Goal: Task Accomplishment & Management: Manage account settings

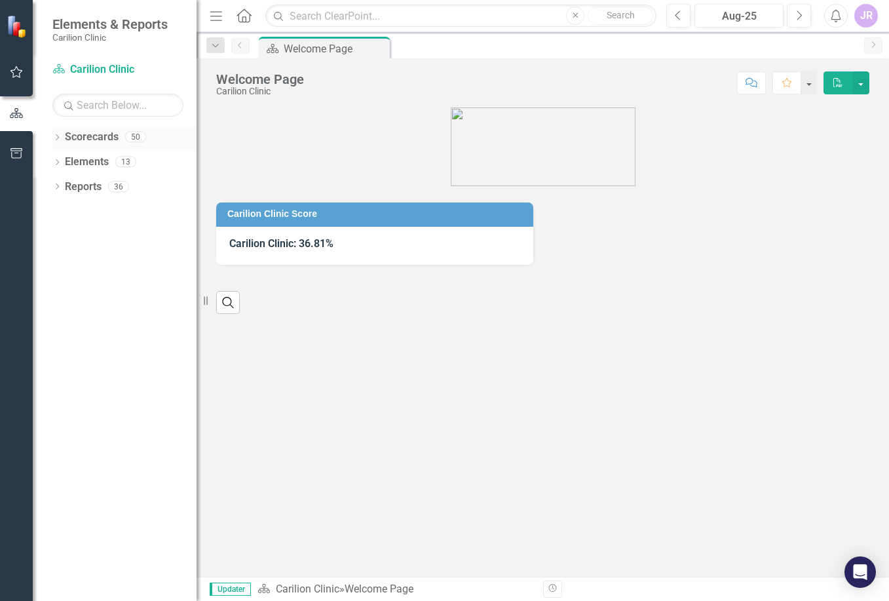
click at [77, 141] on link "Scorecards" at bounding box center [92, 137] width 54 height 15
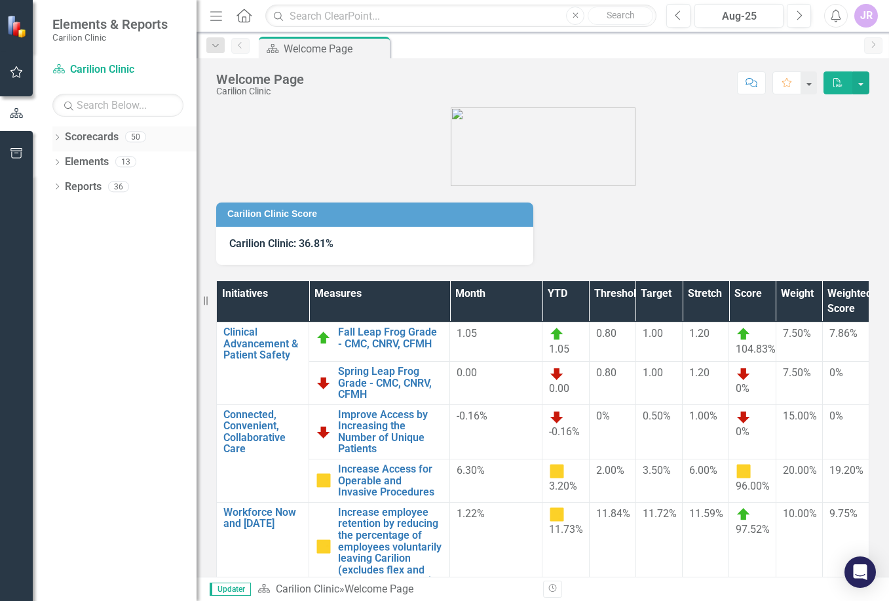
click at [60, 140] on icon "Dropdown" at bounding box center [56, 138] width 9 height 7
click at [62, 161] on icon "Dropdown" at bounding box center [64, 161] width 10 height 8
click at [120, 185] on link "Department of Emergency Medicine" at bounding box center [140, 186] width 111 height 15
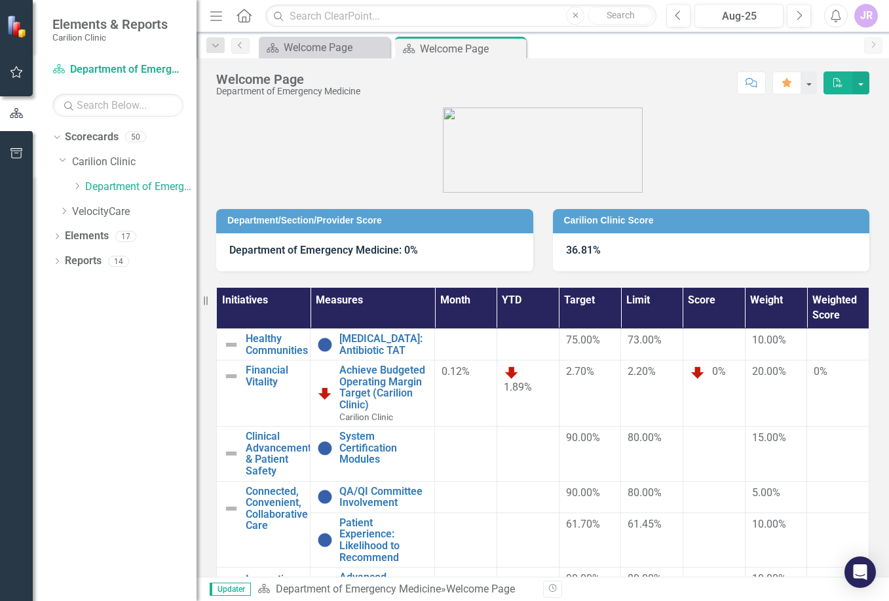
click at [71, 187] on div "Dropdown Department of Emergency Medicine" at bounding box center [128, 188] width 138 height 25
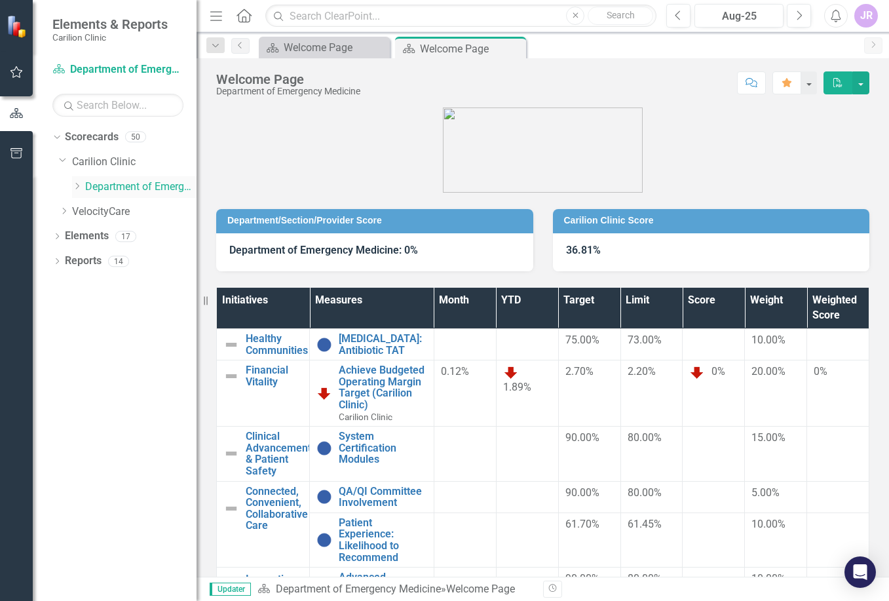
click at [75, 187] on icon "Dropdown" at bounding box center [77, 186] width 10 height 8
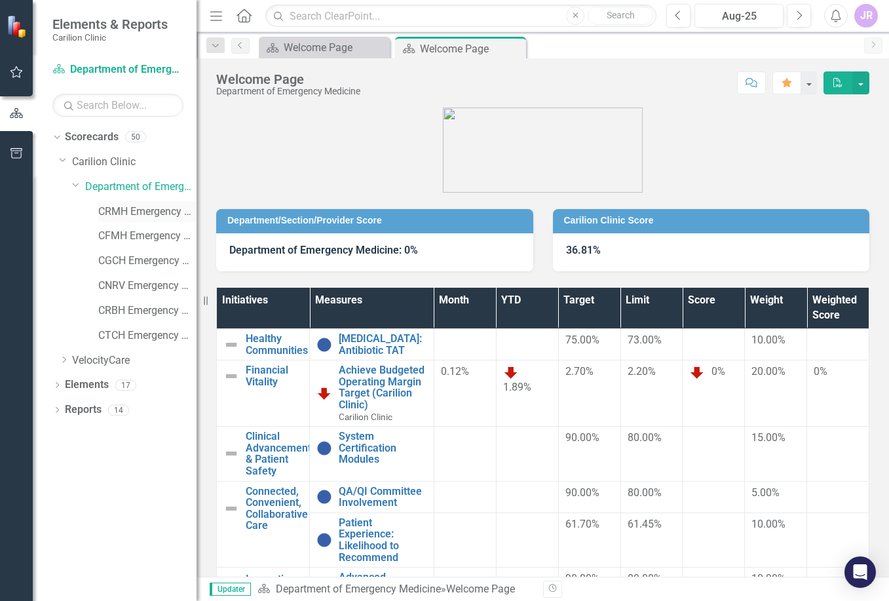
click at [149, 209] on link "CRMH Emergency Medicine" at bounding box center [147, 211] width 98 height 15
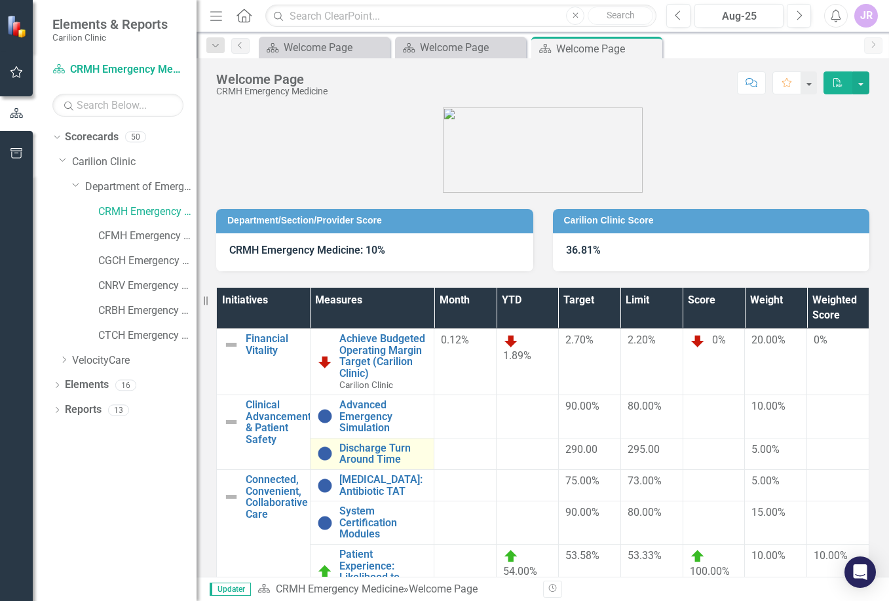
click at [358, 439] on td "Discharge Turn Around Time Link Open Element" at bounding box center [372, 452] width 124 height 31
click at [358, 450] on link "Discharge Turn Around Time" at bounding box center [383, 453] width 88 height 23
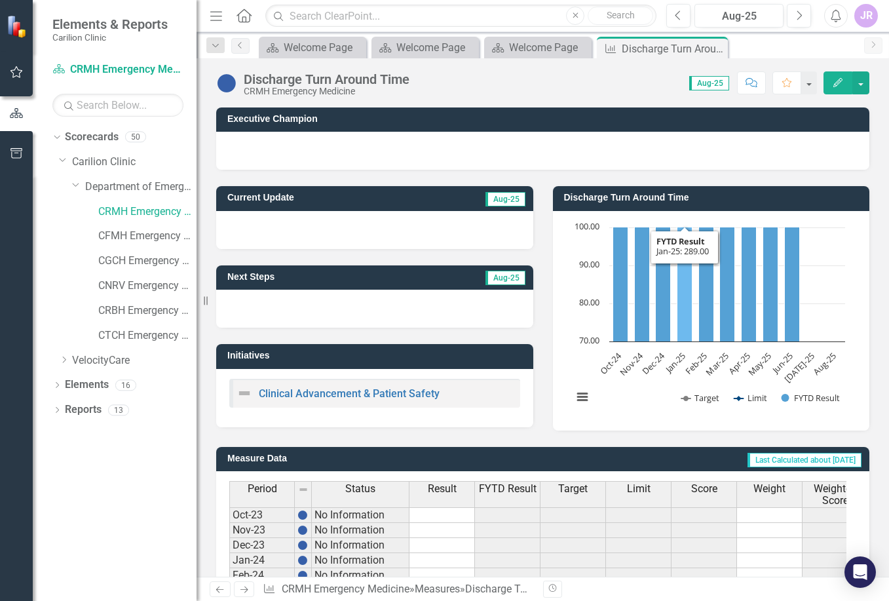
scroll to position [335, 0]
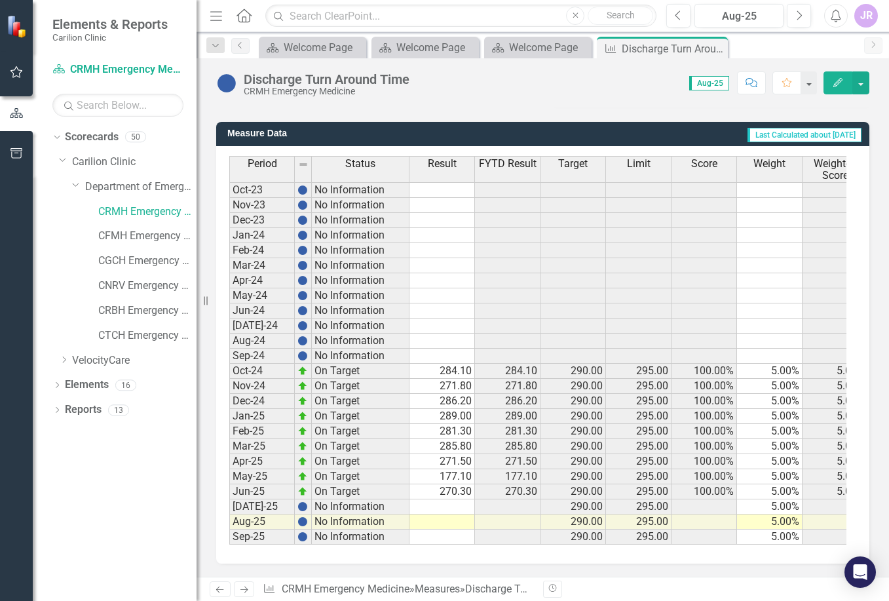
click at [455, 469] on td "177.10" at bounding box center [441, 476] width 65 height 15
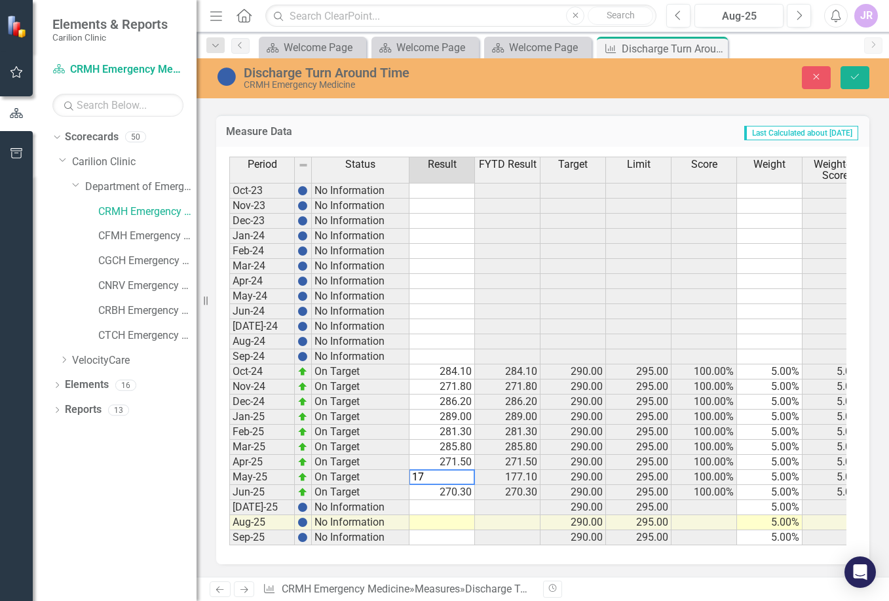
type textarea "1"
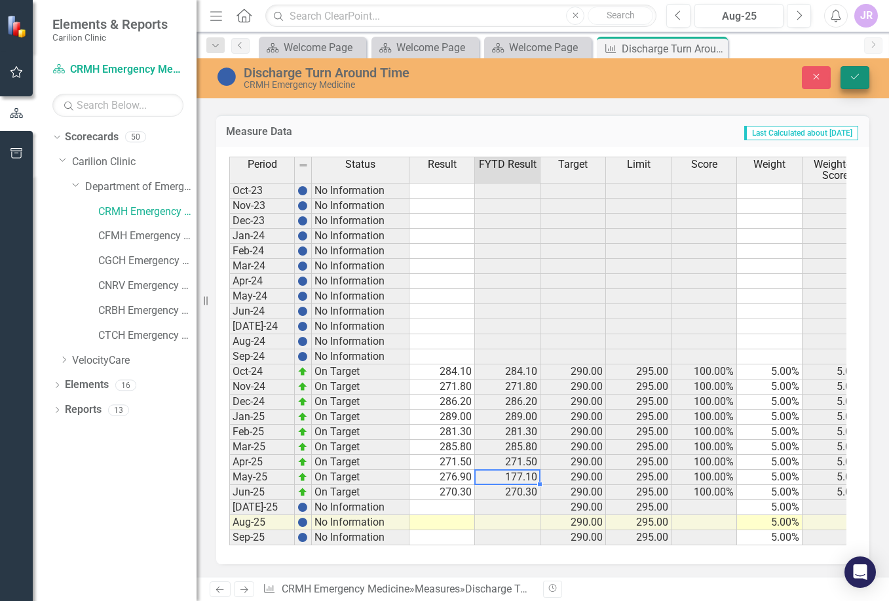
type textarea "276.9"
click at [860, 79] on icon "Save" at bounding box center [855, 76] width 12 height 9
